Goal: Transaction & Acquisition: Obtain resource

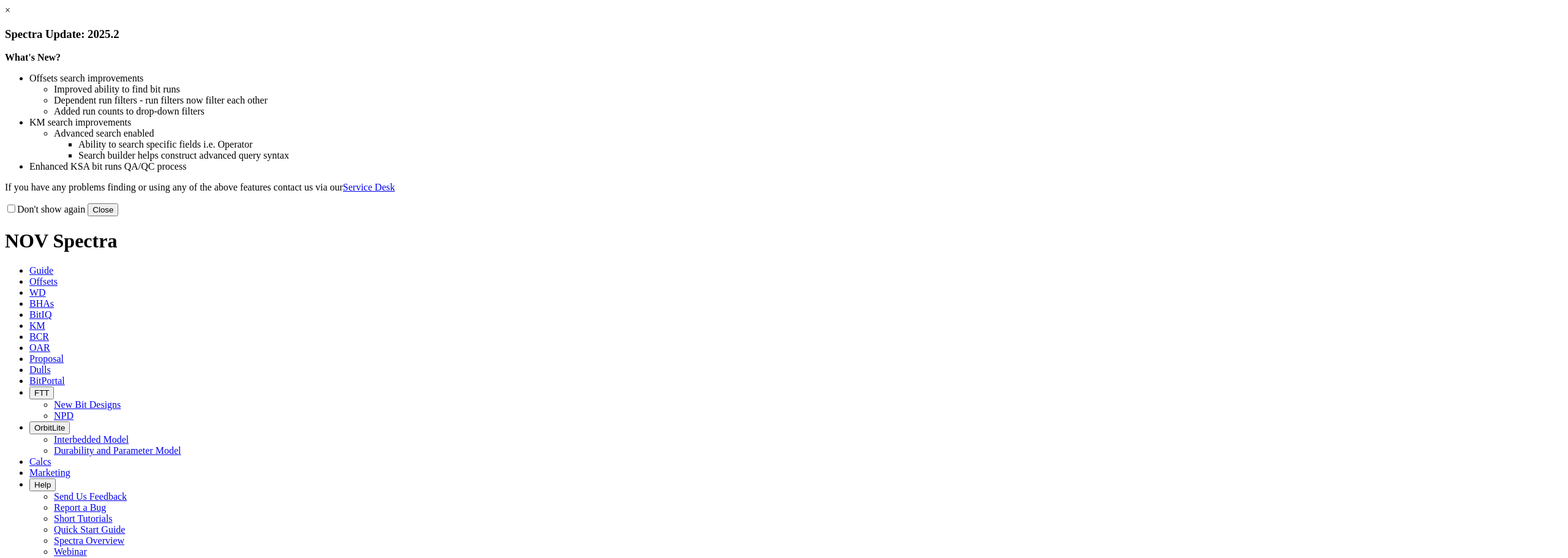
click at [118, 216] on button "Close" at bounding box center [103, 209] width 31 height 13
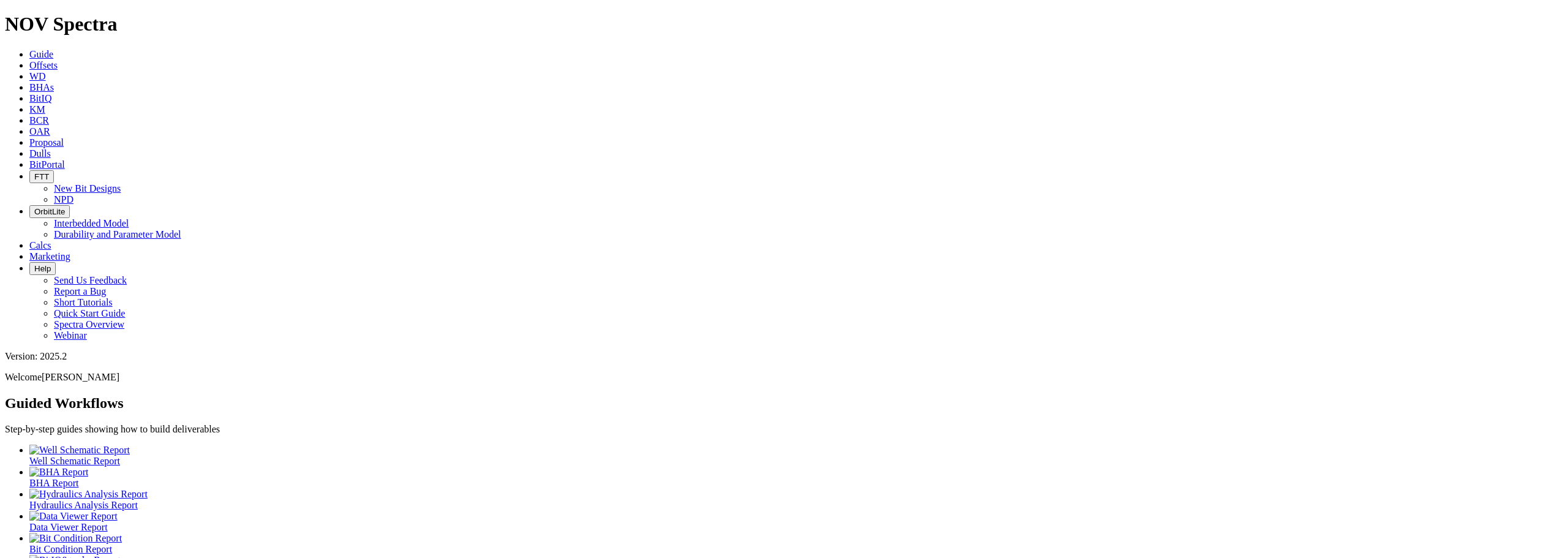
click at [57, 60] on span "Offsets" at bounding box center [43, 65] width 29 height 11
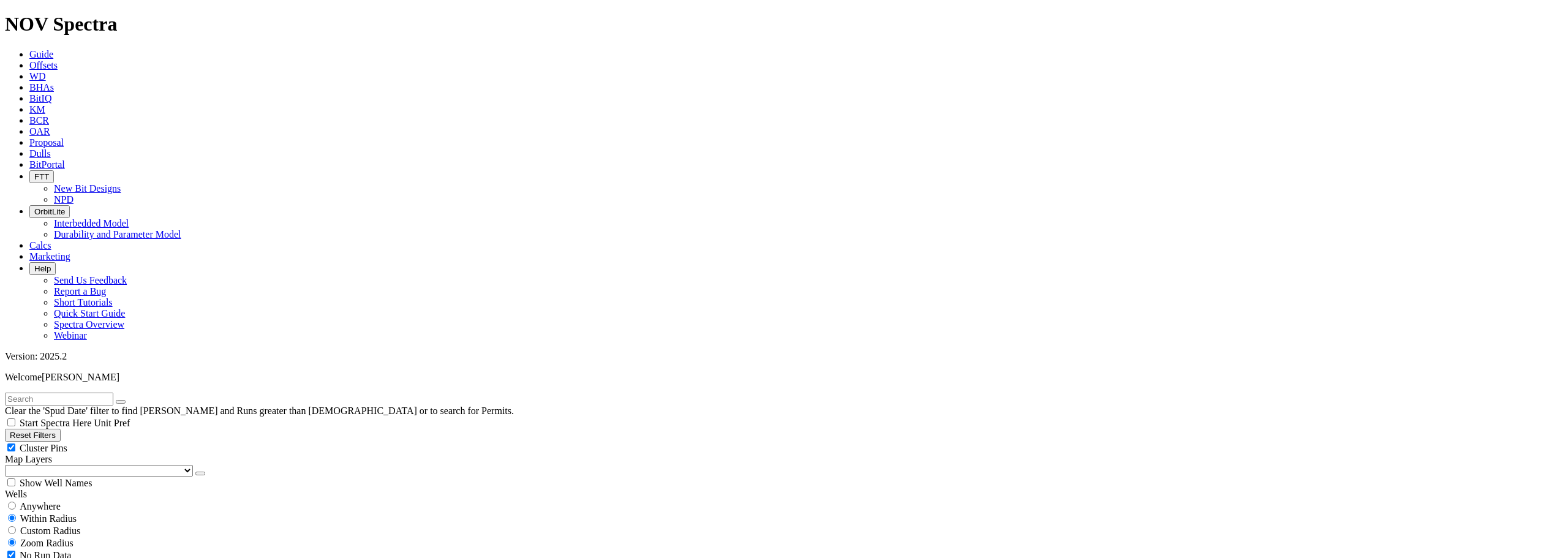
select select
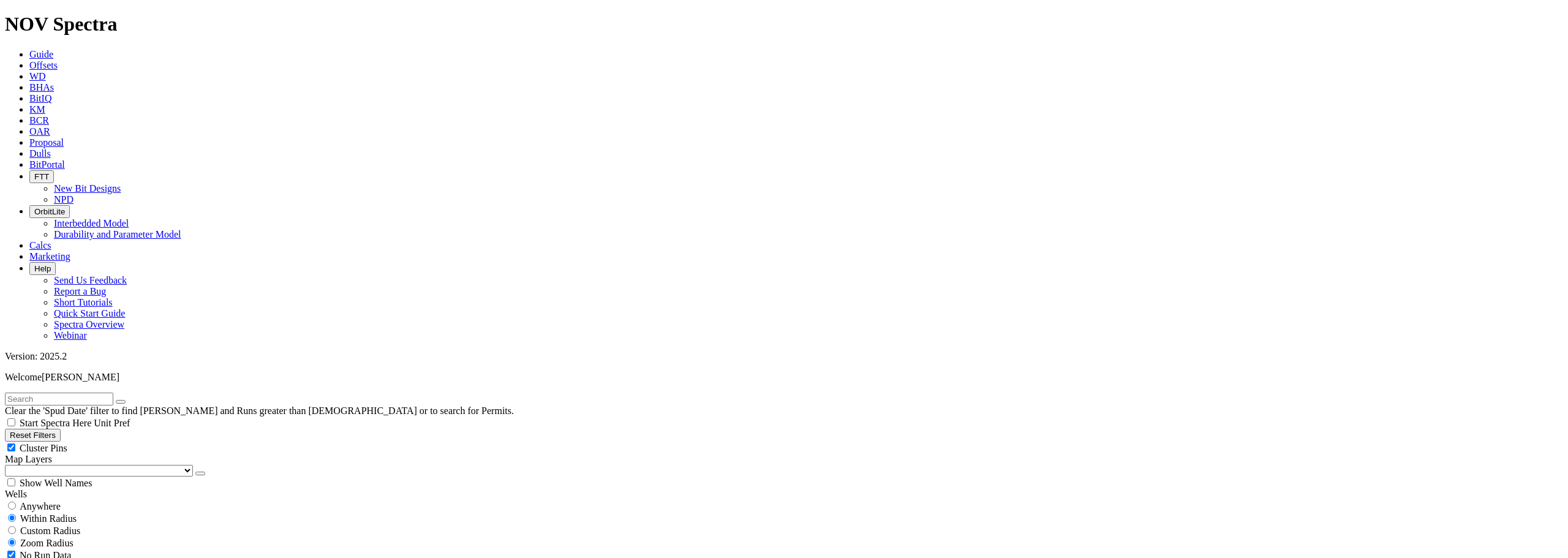
scroll to position [4866, 0]
